Goal: Task Accomplishment & Management: Use online tool/utility

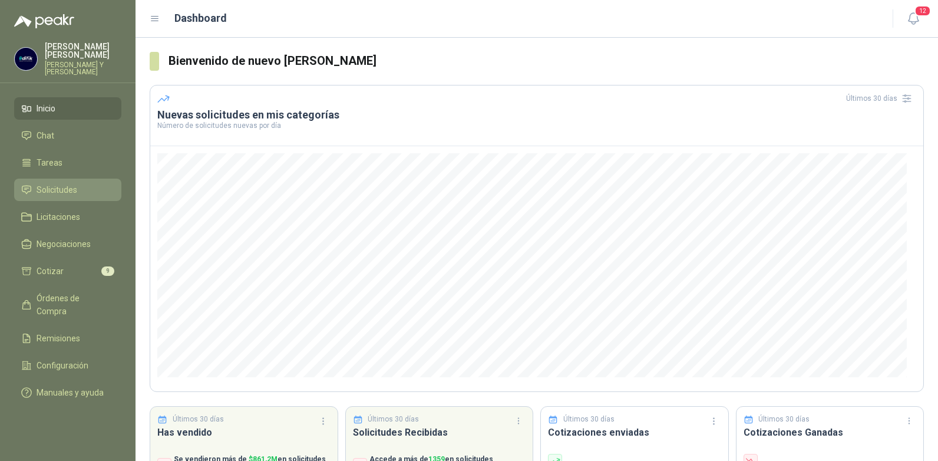
click at [49, 183] on span "Solicitudes" at bounding box center [57, 189] width 41 height 13
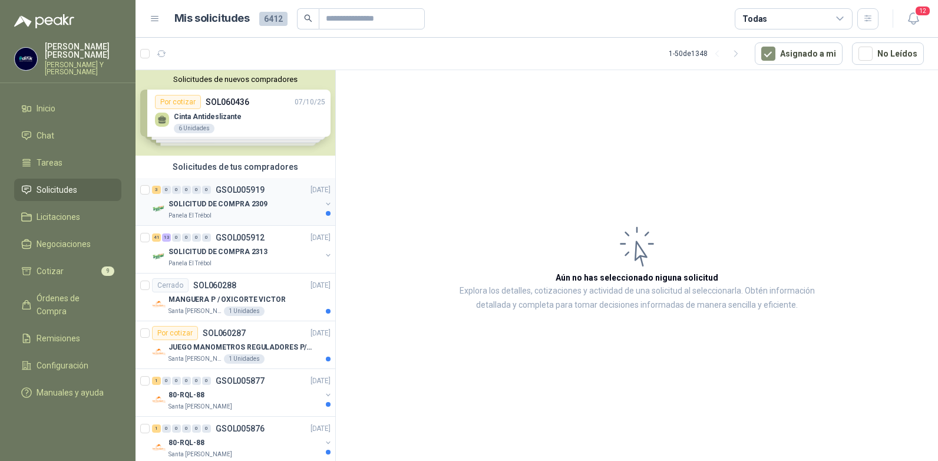
click at [230, 201] on p "SOLICITUD DE COMPRA 2309" at bounding box center [217, 204] width 99 height 11
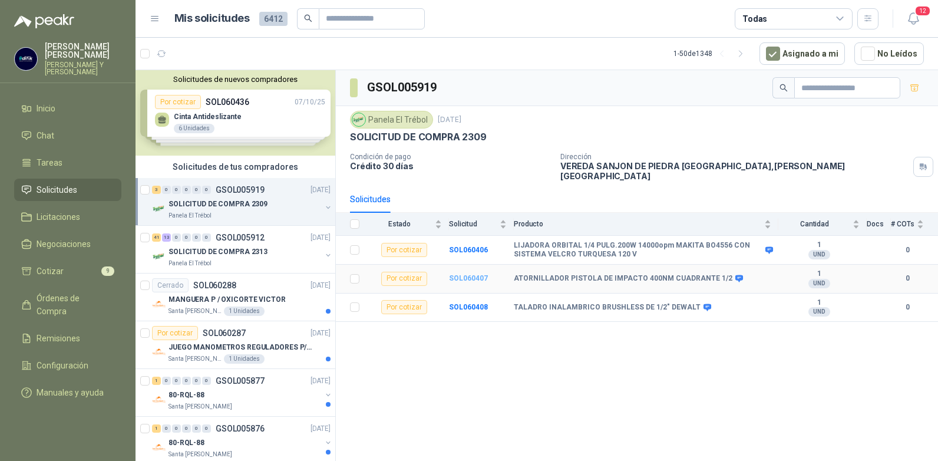
click at [465, 274] on b "SOL060407" at bounding box center [468, 278] width 39 height 8
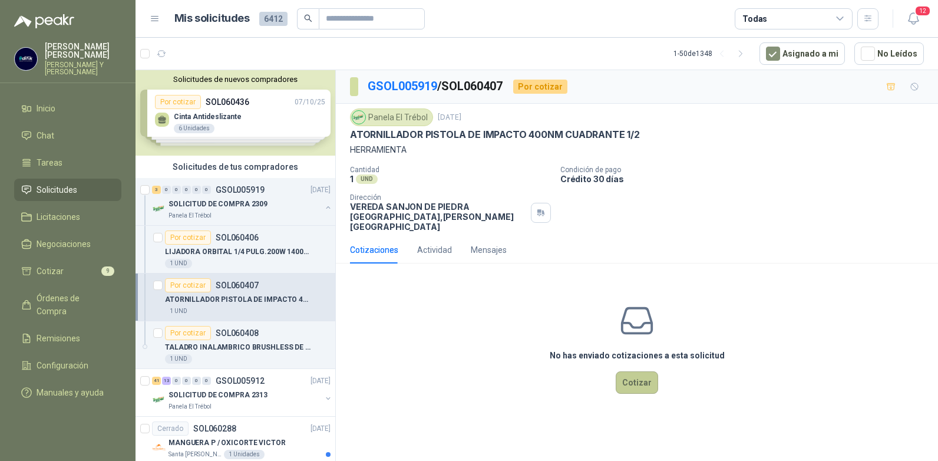
click at [645, 372] on button "Cotizar" at bounding box center [637, 382] width 42 height 22
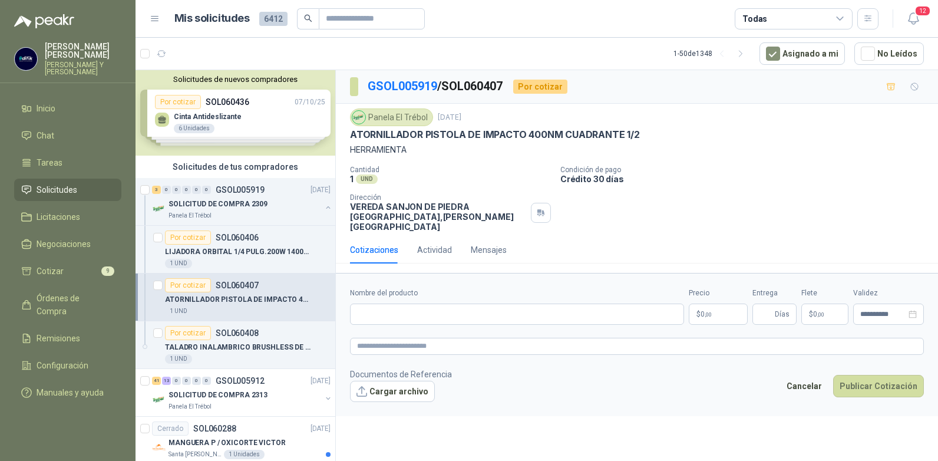
click at [715, 303] on p "$ 0 ,00" at bounding box center [718, 313] width 59 height 21
